Goal: Transaction & Acquisition: Purchase product/service

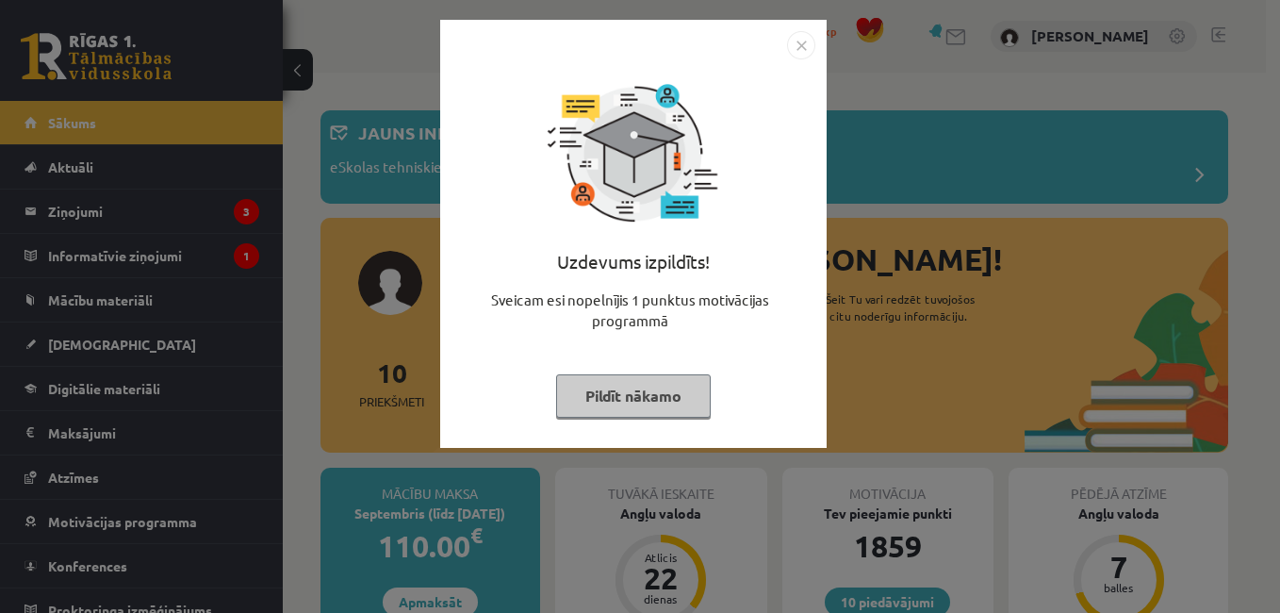
click at [799, 45] on img "Close" at bounding box center [801, 45] width 28 height 28
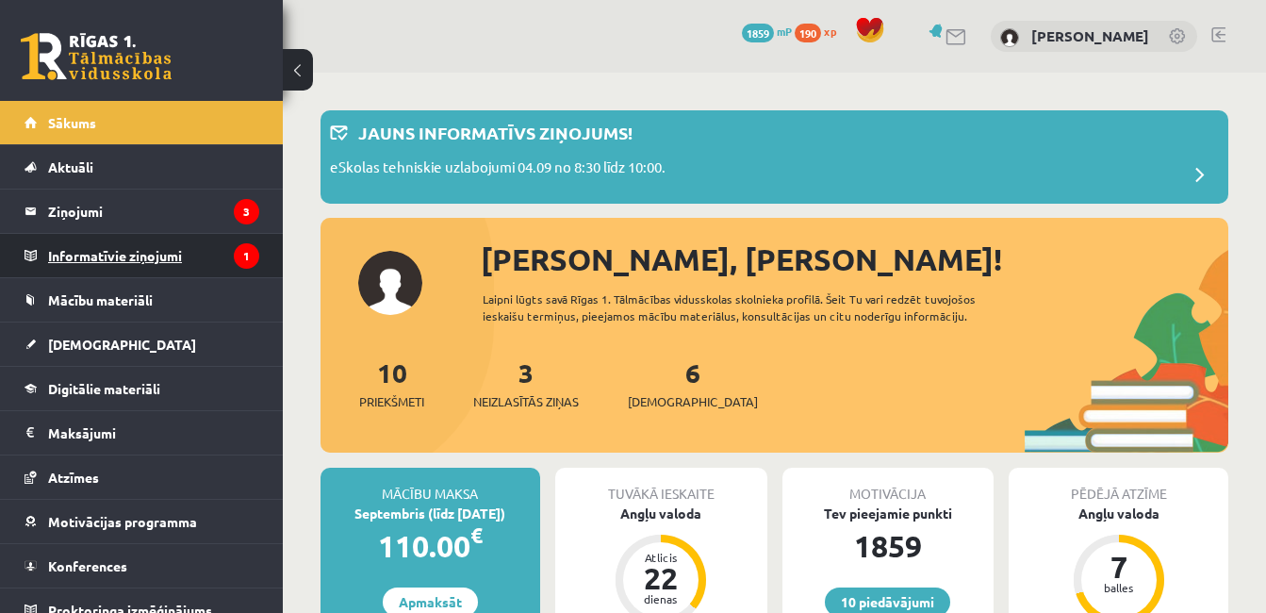
click at [120, 254] on legend "Informatīvie ziņojumi 1" at bounding box center [153, 255] width 211 height 43
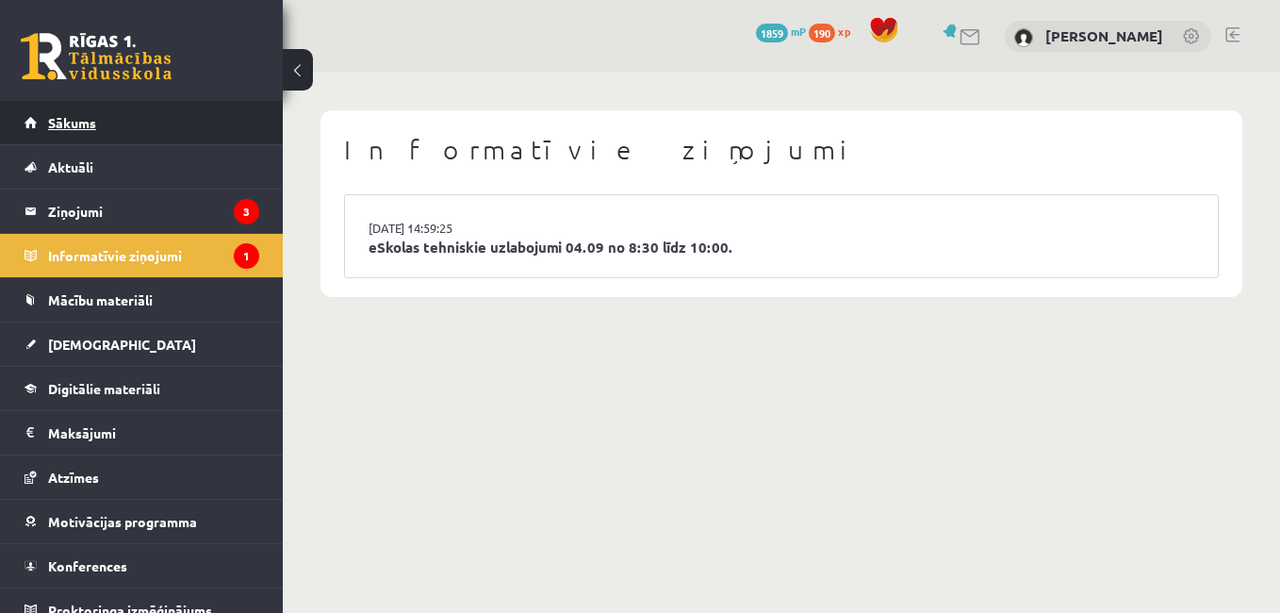
click at [58, 134] on link "Sākums" at bounding box center [142, 122] width 235 height 43
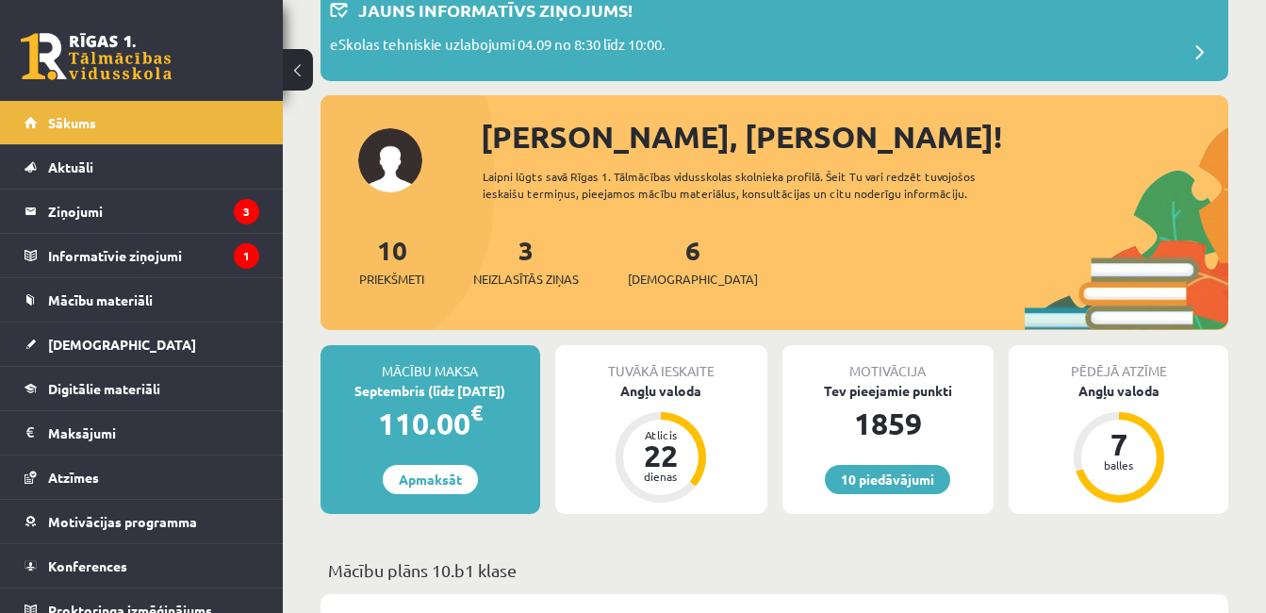
scroll to position [188, 0]
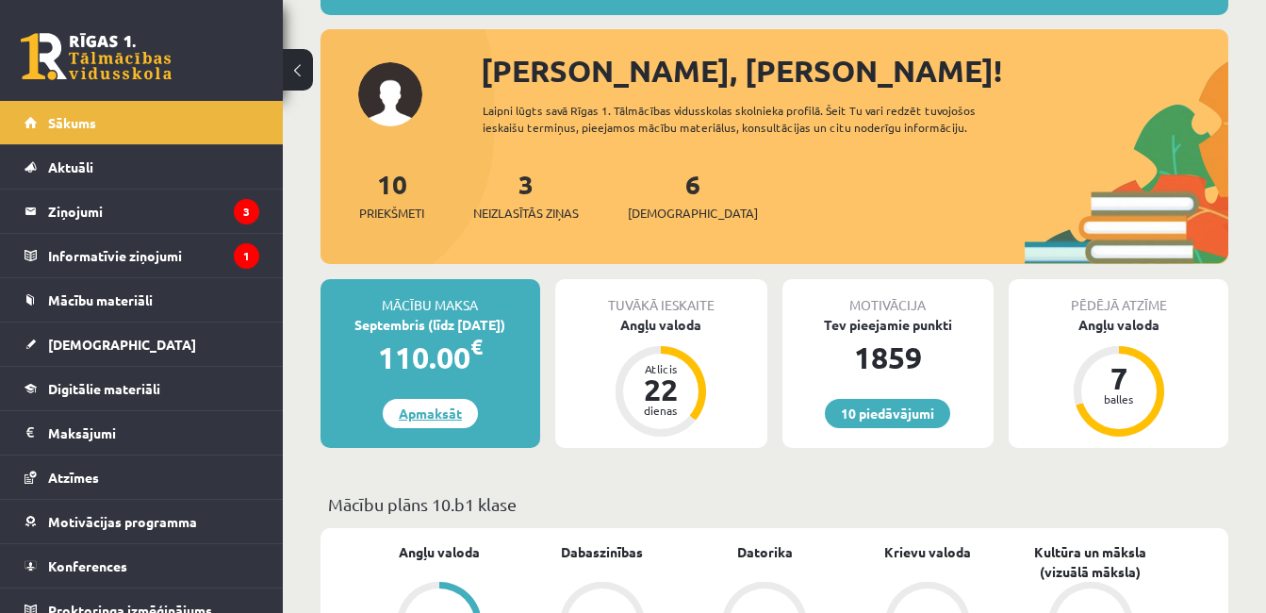
click at [423, 418] on link "Apmaksāt" at bounding box center [430, 413] width 95 height 29
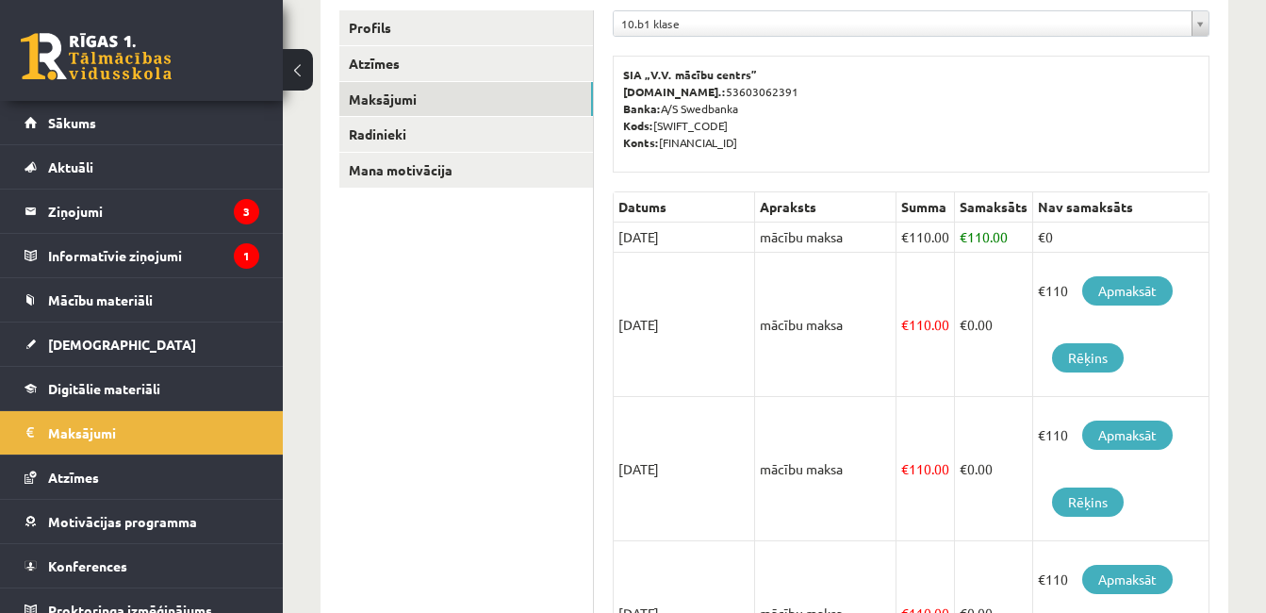
scroll to position [283, 0]
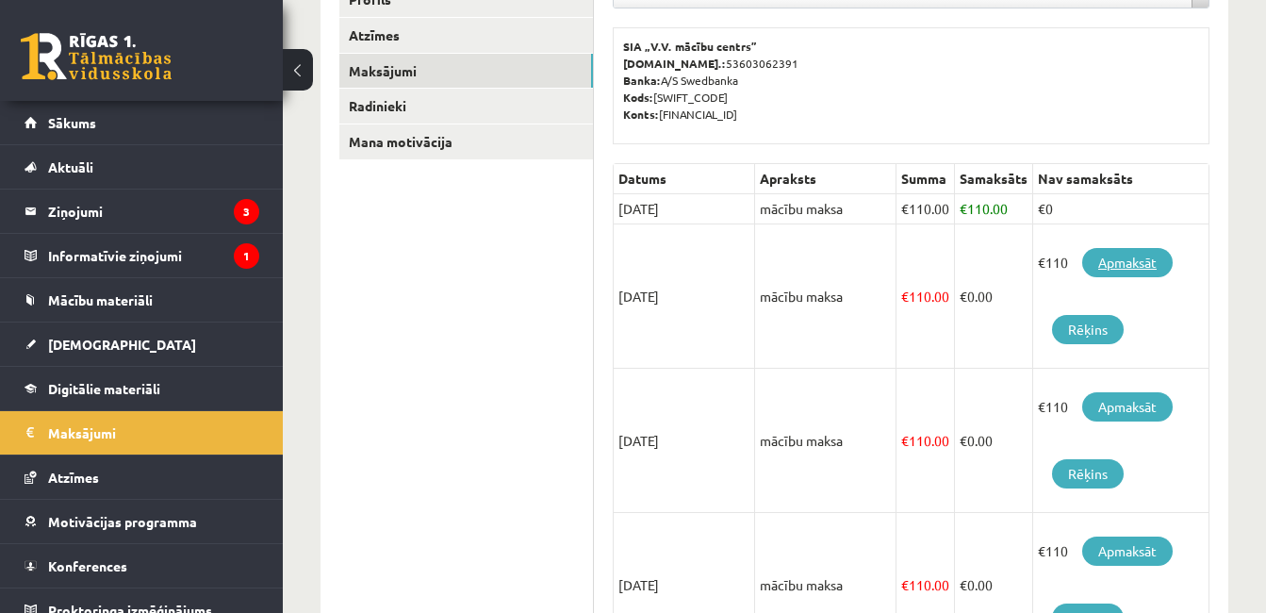
click at [1118, 261] on link "Apmaksāt" at bounding box center [1127, 262] width 90 height 29
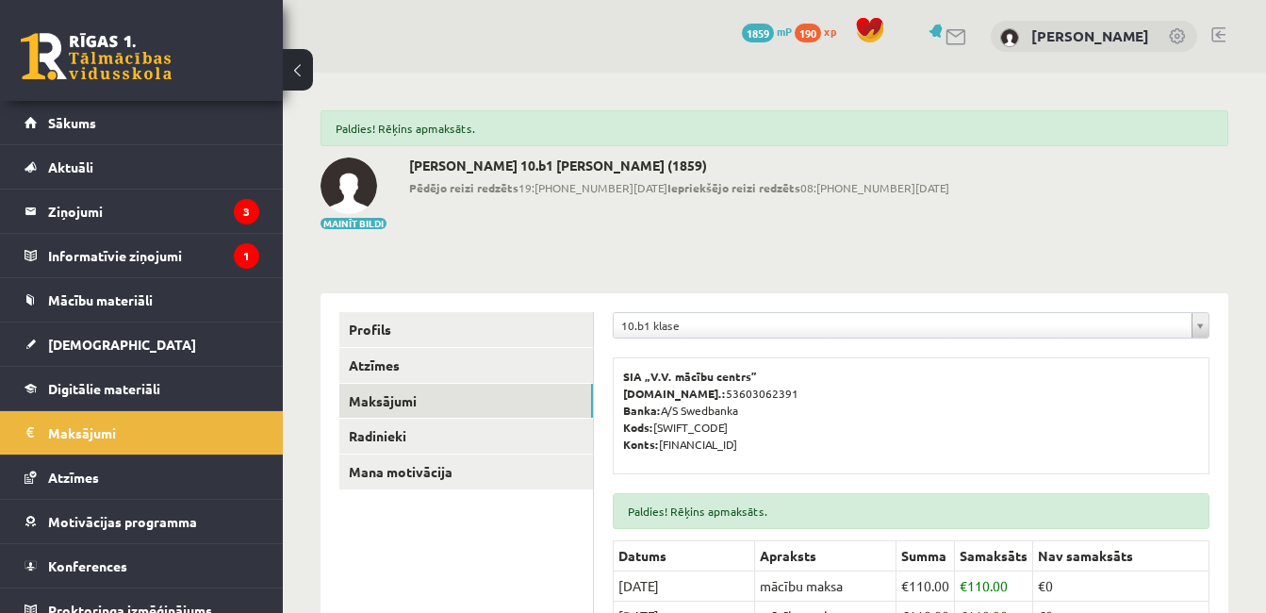
click at [1219, 33] on link at bounding box center [1218, 34] width 14 height 15
